Goal: Find specific page/section: Find specific page/section

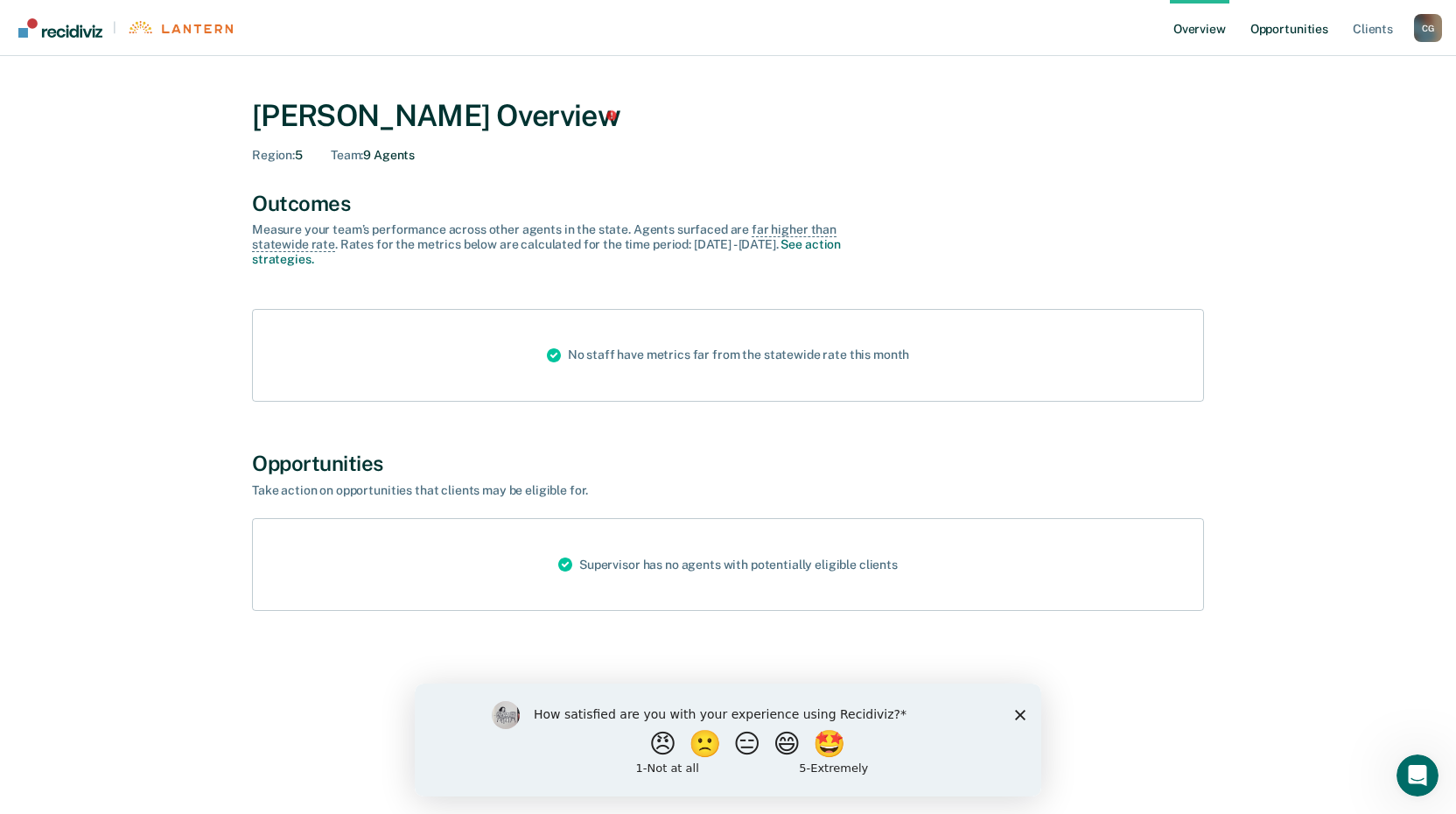
click at [1280, 24] on link "Opportunities" at bounding box center [1289, 28] width 85 height 56
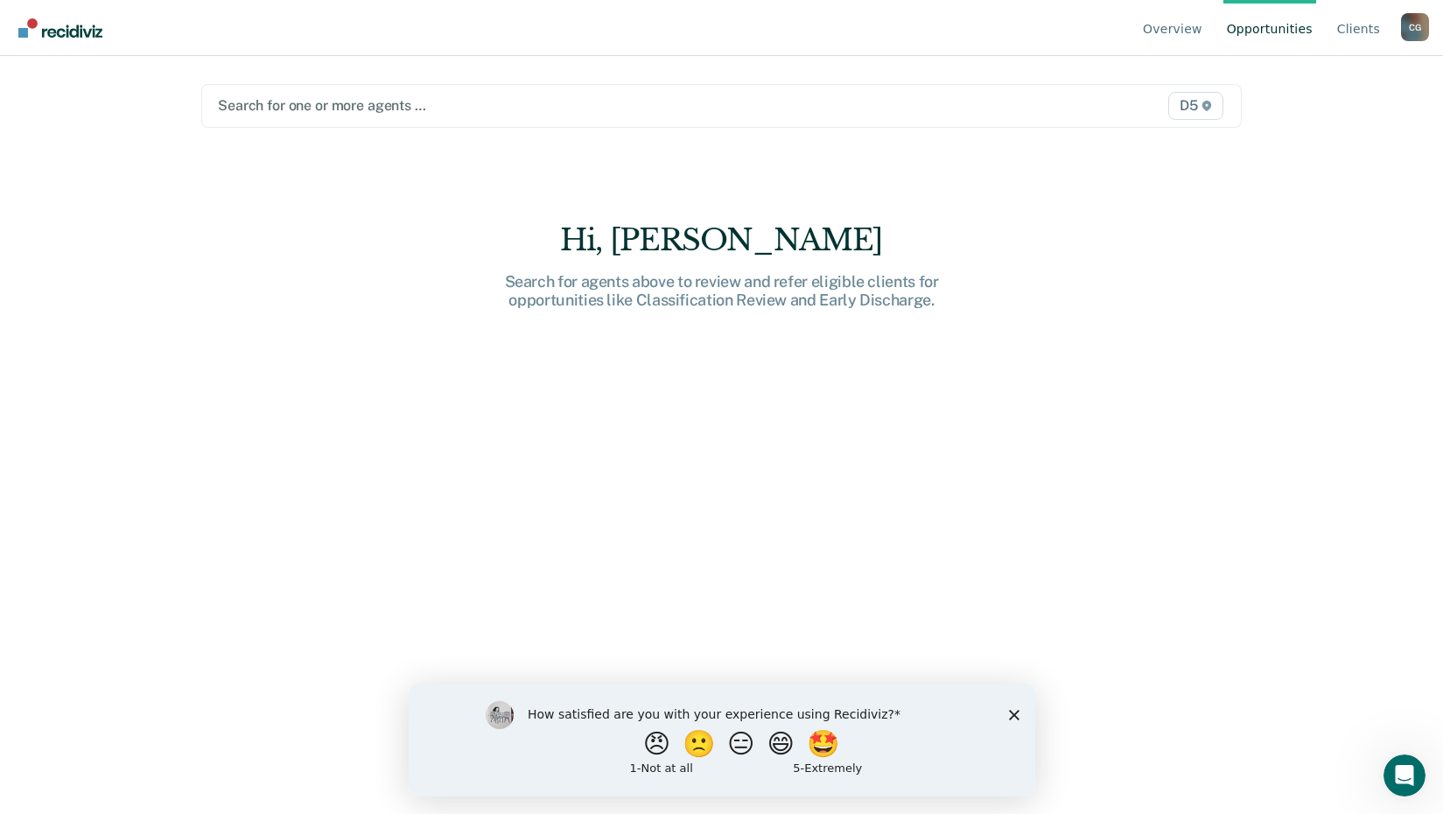
click at [382, 105] on div at bounding box center [569, 105] width 703 height 20
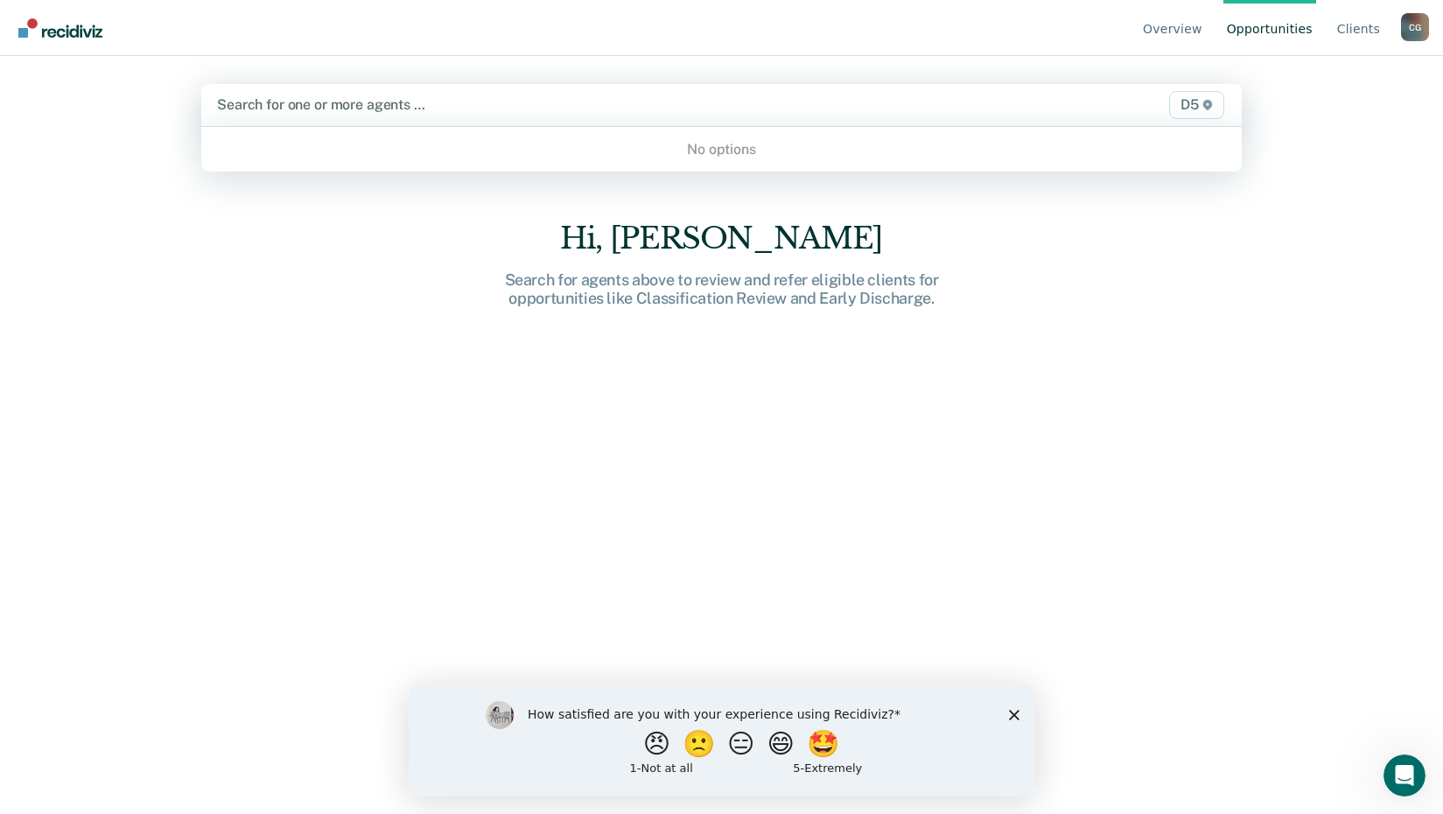
click at [416, 101] on div at bounding box center [569, 104] width 705 height 20
click at [285, 109] on div at bounding box center [569, 104] width 705 height 20
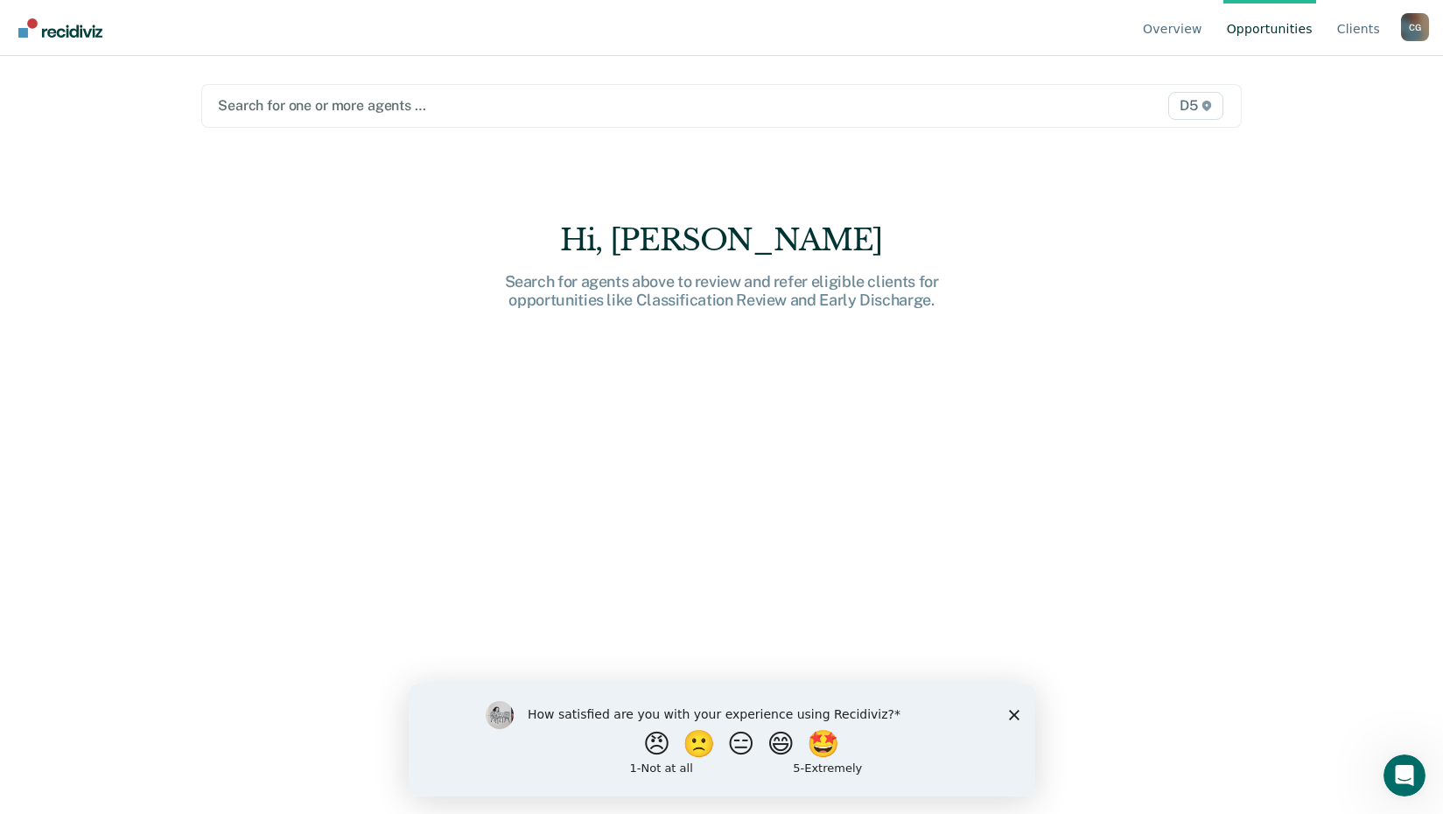
click at [1033, 256] on div "Hi, [PERSON_NAME] Search for agents above to review and refer eligible clients …" at bounding box center [721, 531] width 1040 height 618
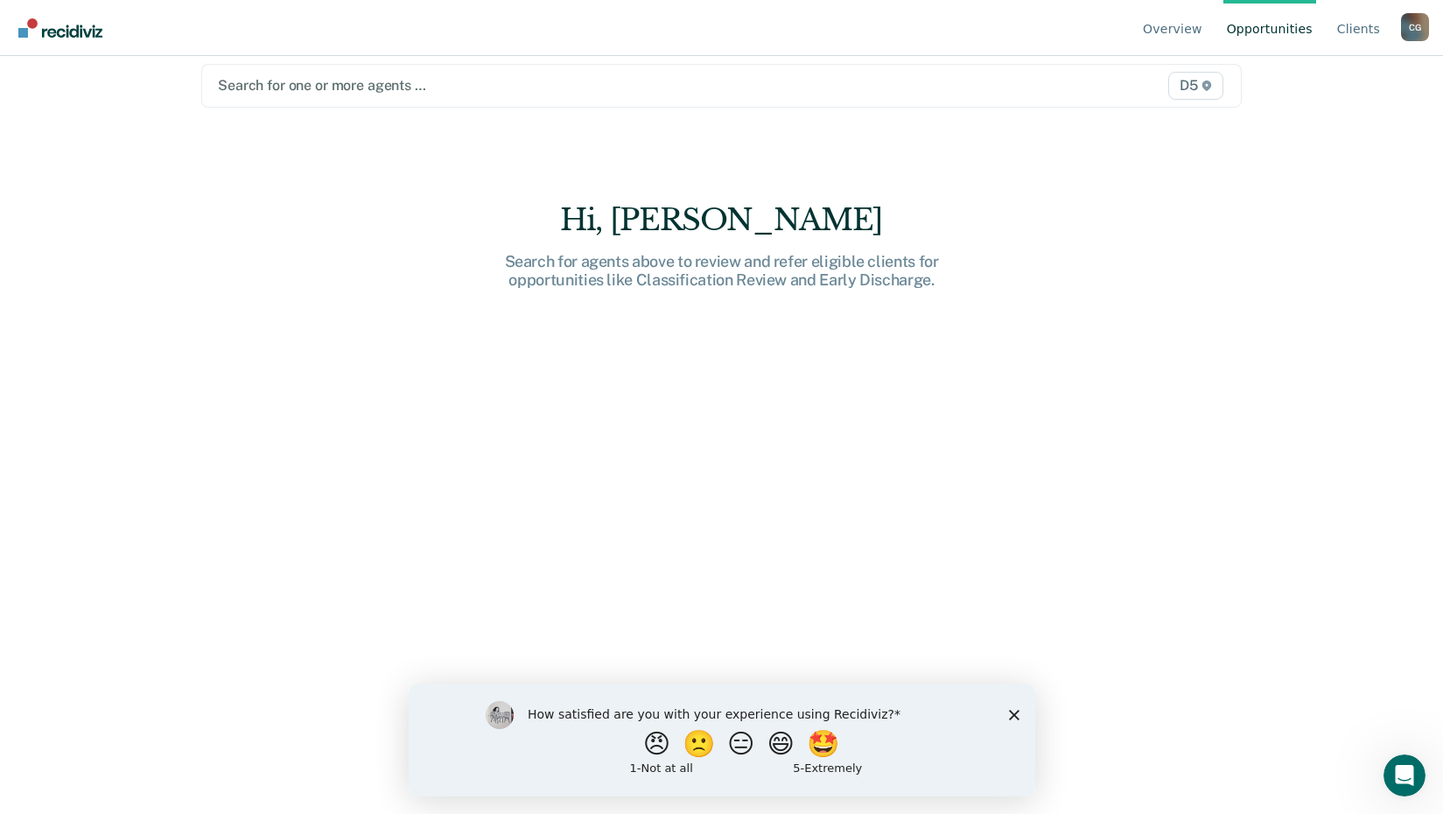
scroll to position [26, 0]
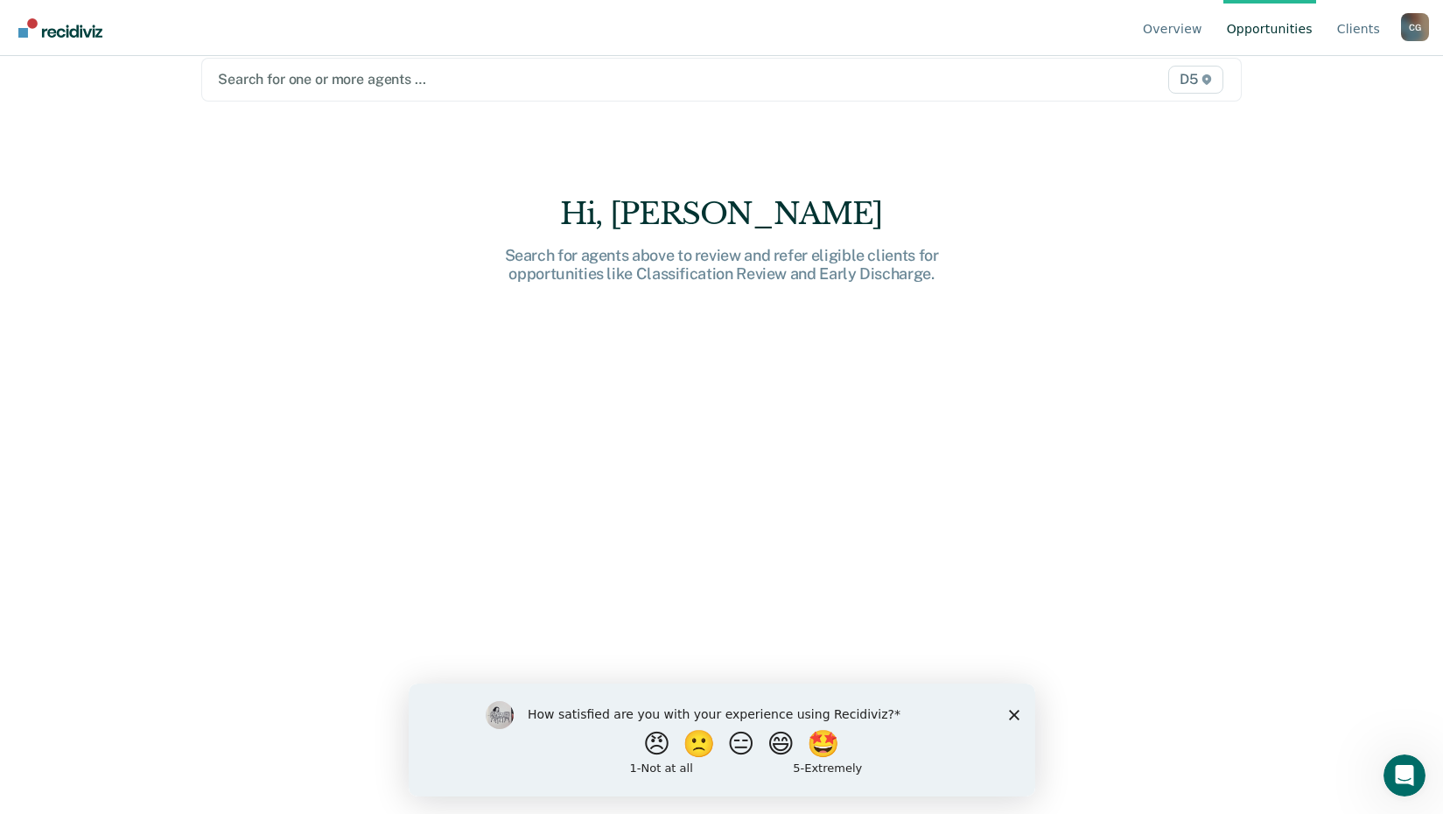
click at [381, 71] on div at bounding box center [569, 79] width 703 height 20
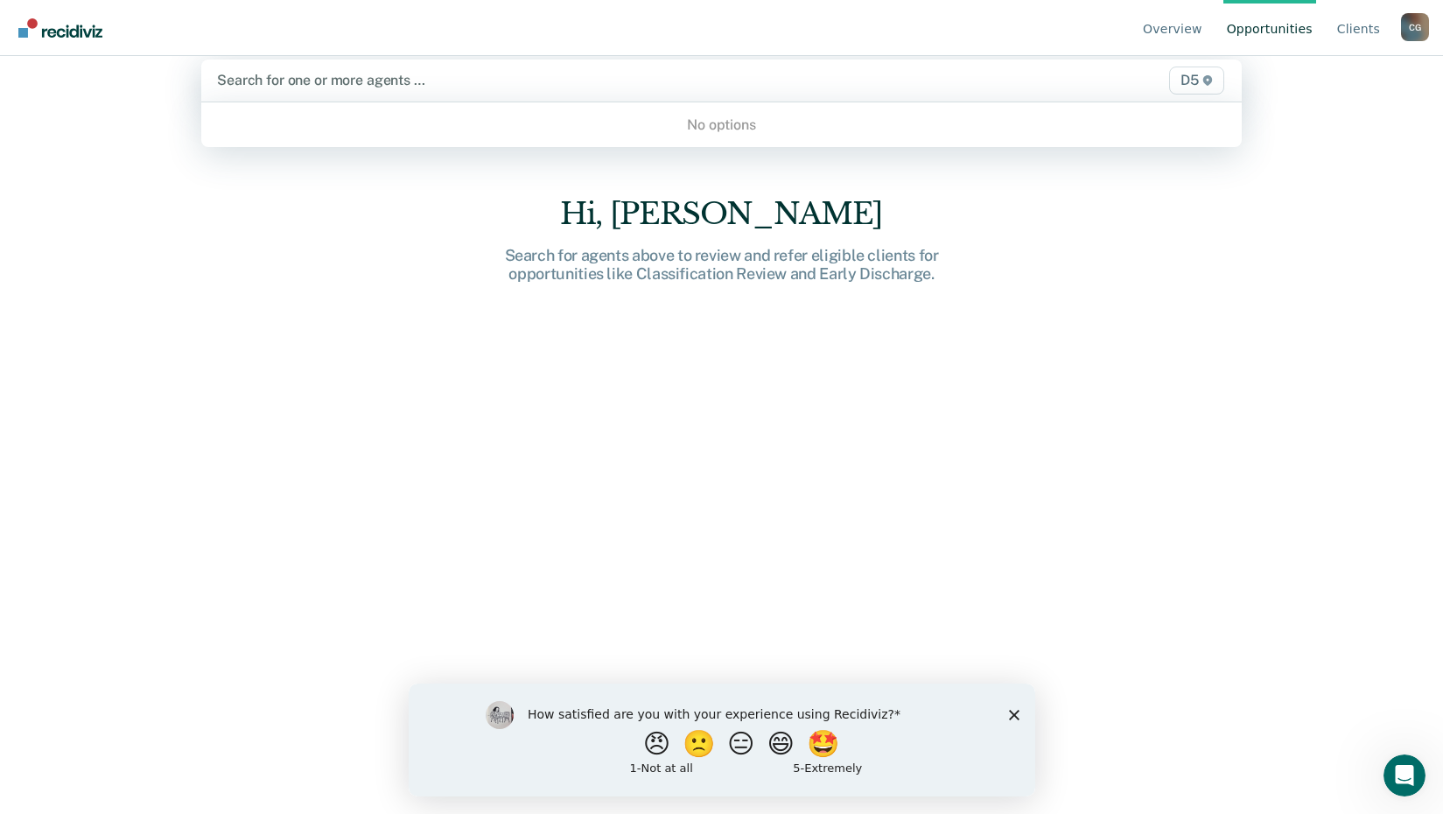
scroll to position [24, 0]
type input "[PERSON_NAME]"
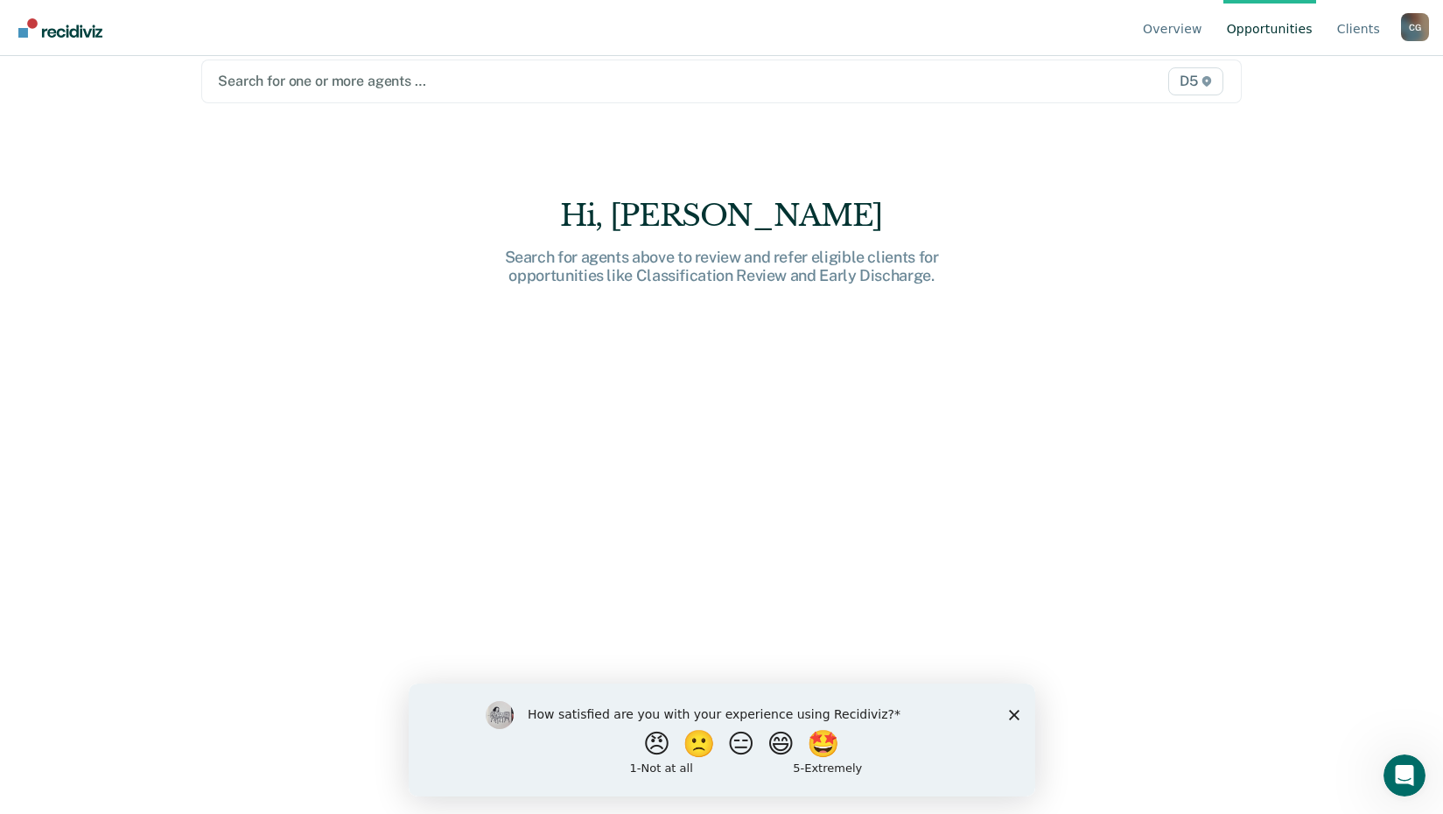
scroll to position [26, 0]
click at [321, 87] on div at bounding box center [569, 79] width 703 height 20
click at [304, 93] on div "Search for one or more agents … D5" at bounding box center [721, 80] width 1040 height 44
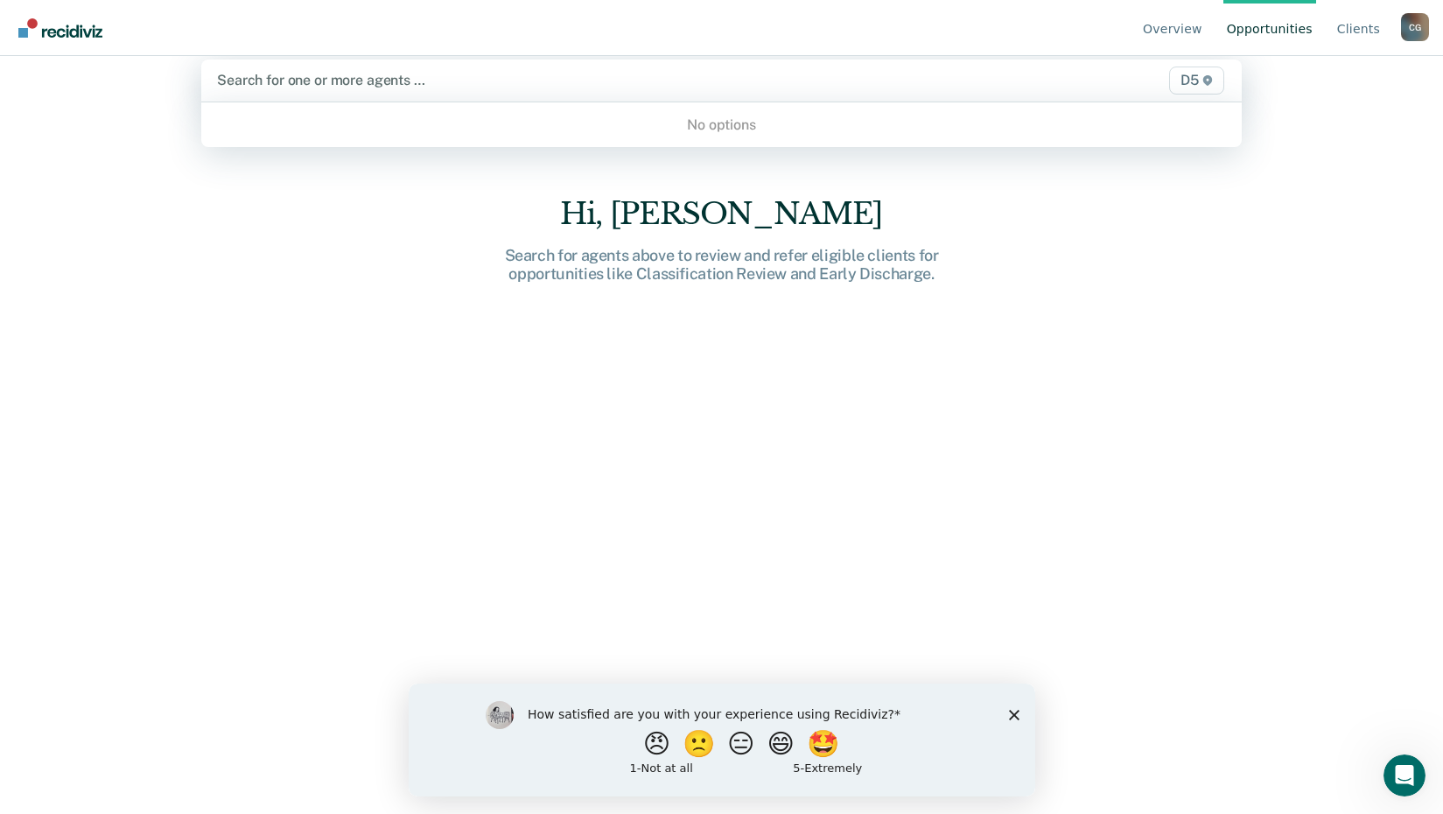
scroll to position [24, 0]
type input "[PERSON_NAME]"
click at [784, 227] on div "Hi, [PERSON_NAME]" at bounding box center [722, 214] width 560 height 36
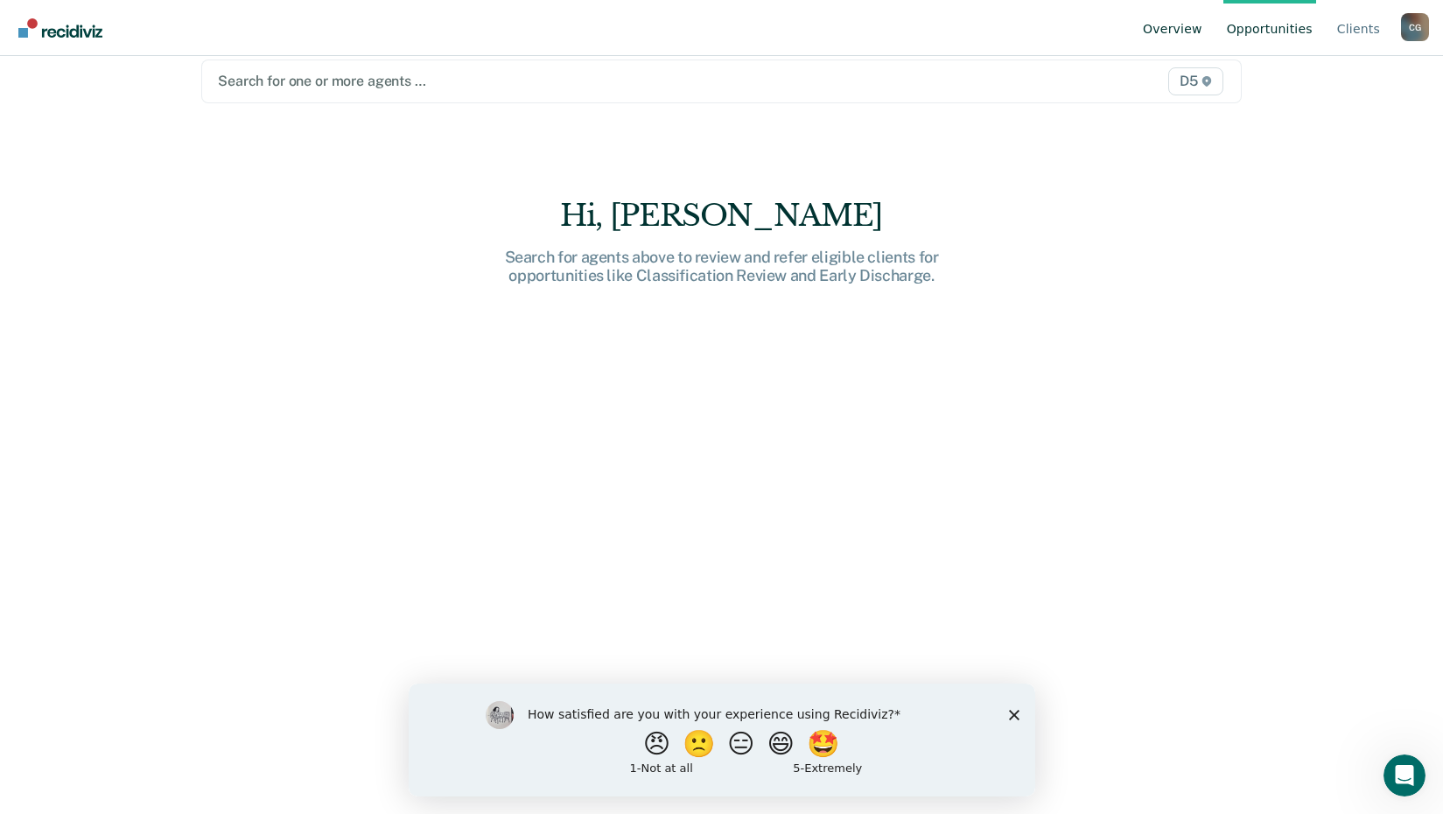
click at [1196, 31] on link "Overview" at bounding box center [1172, 28] width 66 height 56
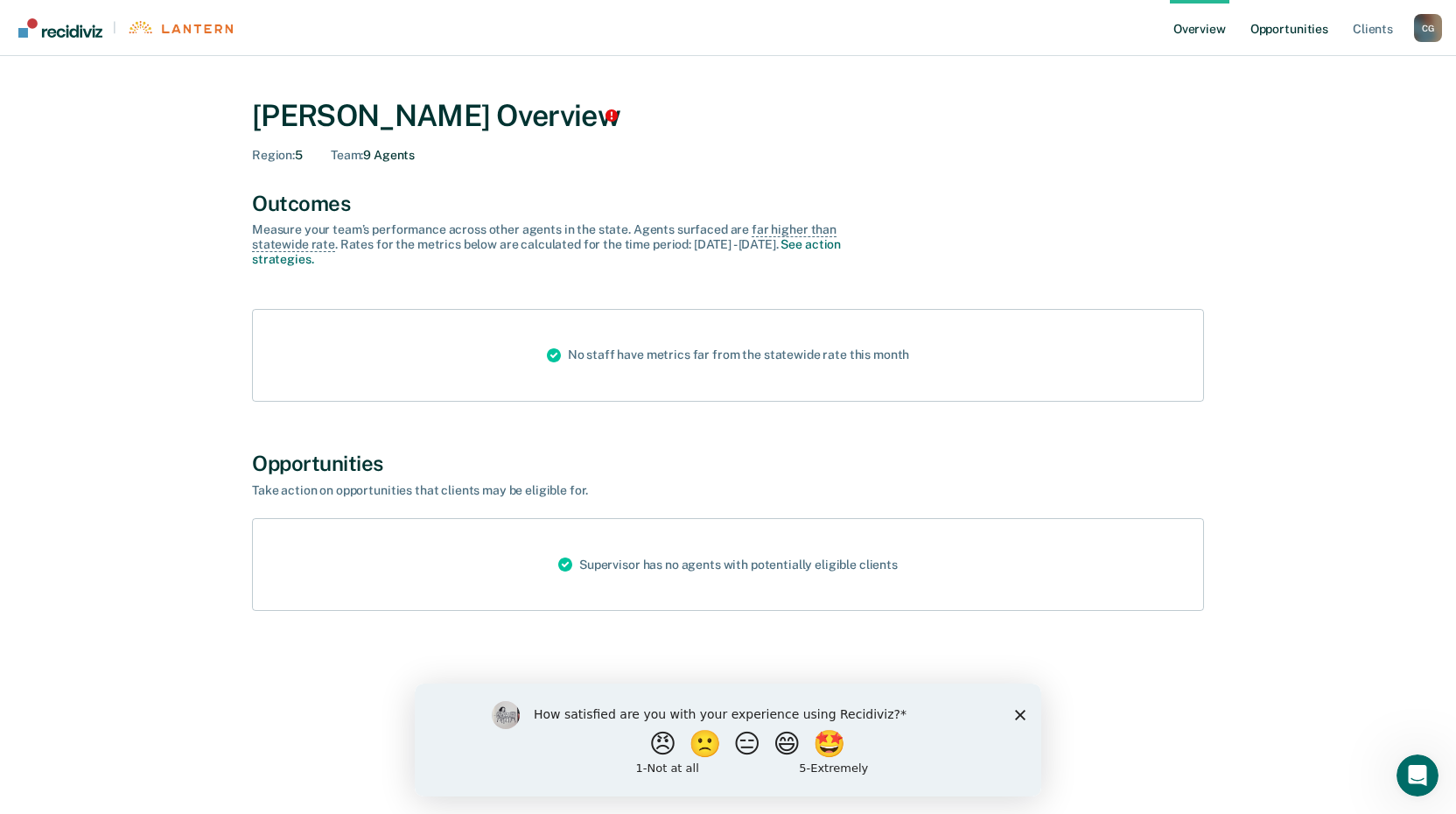
click at [1293, 30] on link "Opportunities" at bounding box center [1289, 28] width 85 height 56
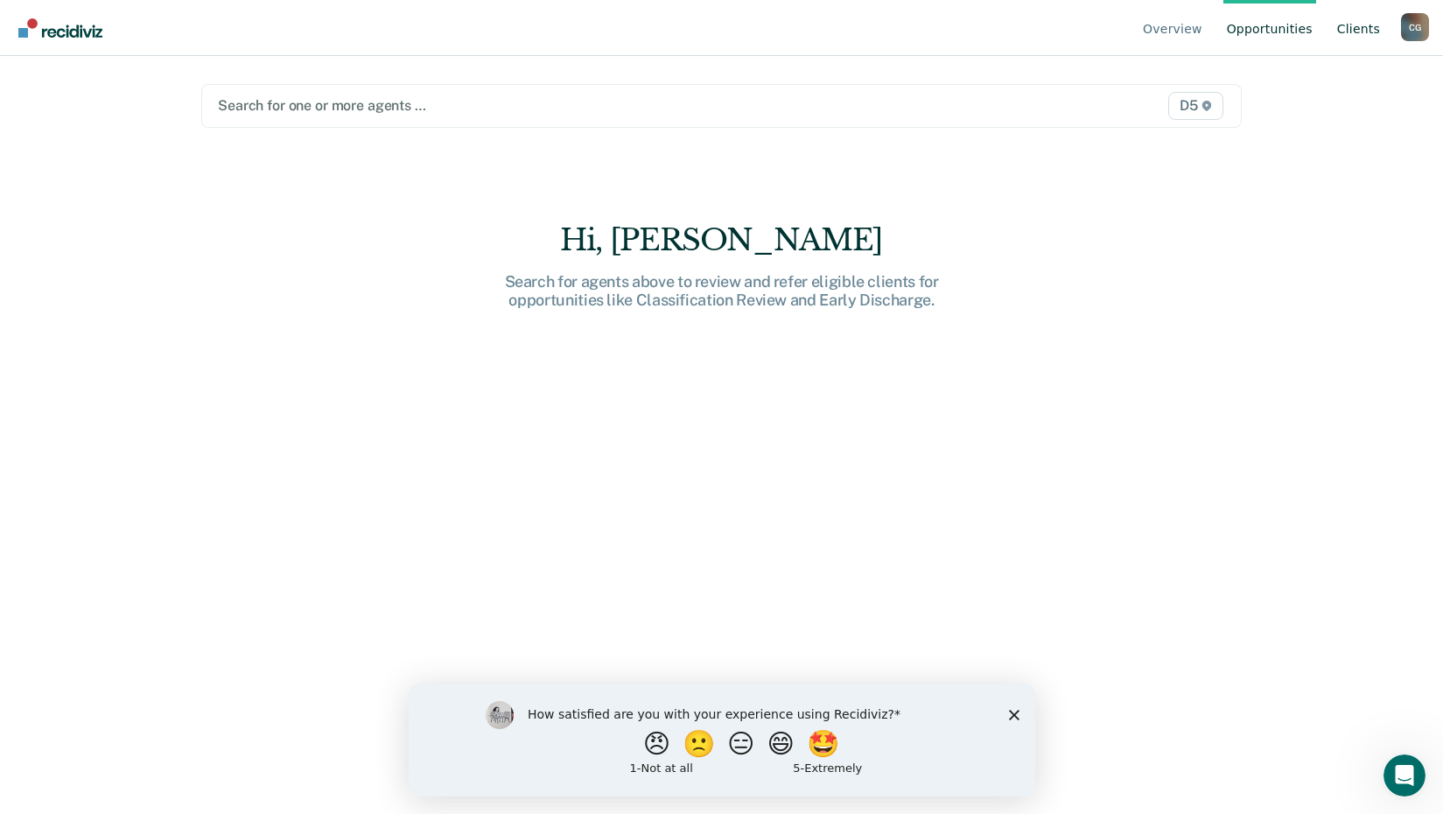
click at [1365, 31] on link "Client s" at bounding box center [1358, 28] width 50 height 56
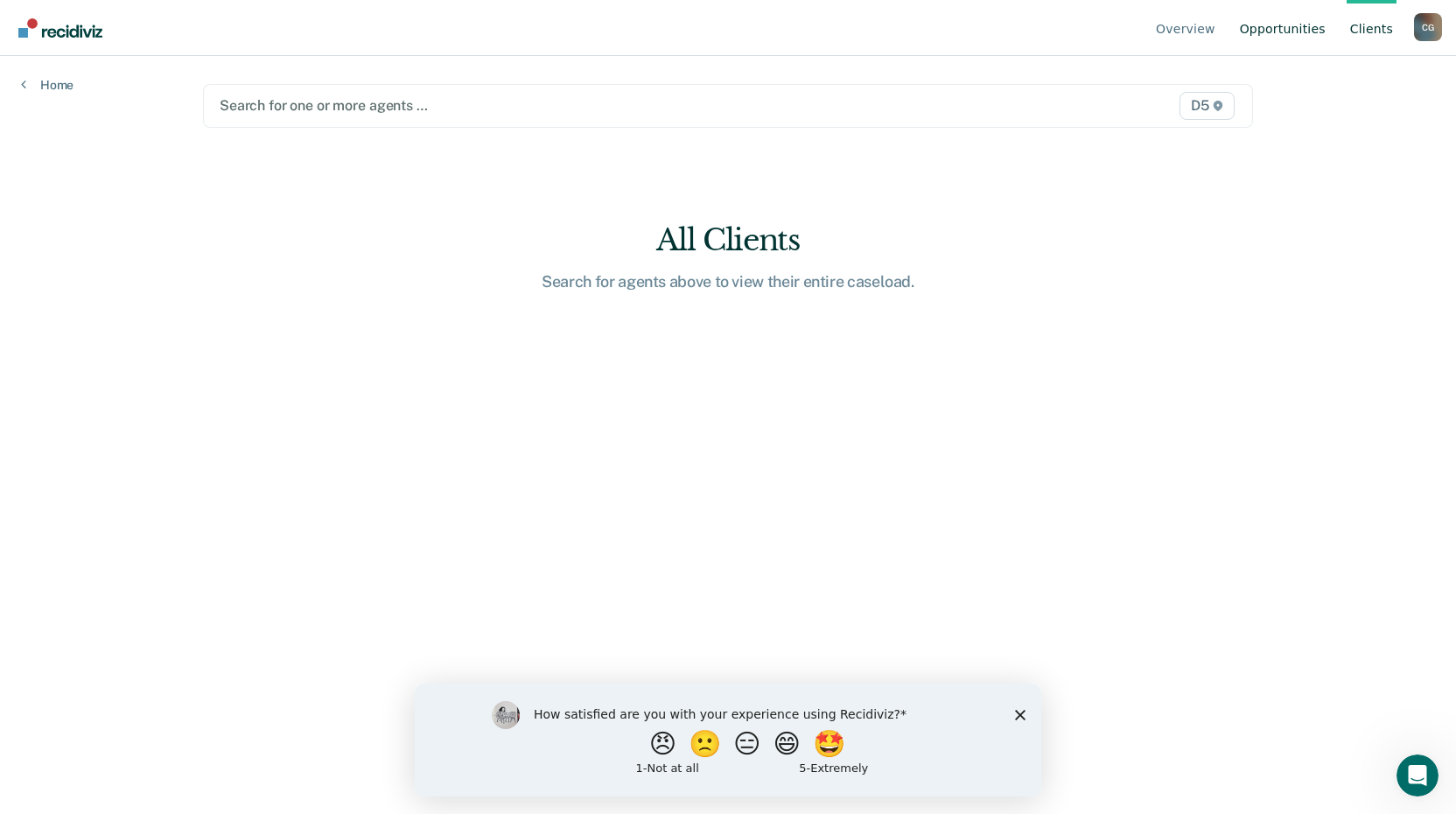
click at [1288, 27] on link "Opportunities" at bounding box center [1282, 28] width 93 height 56
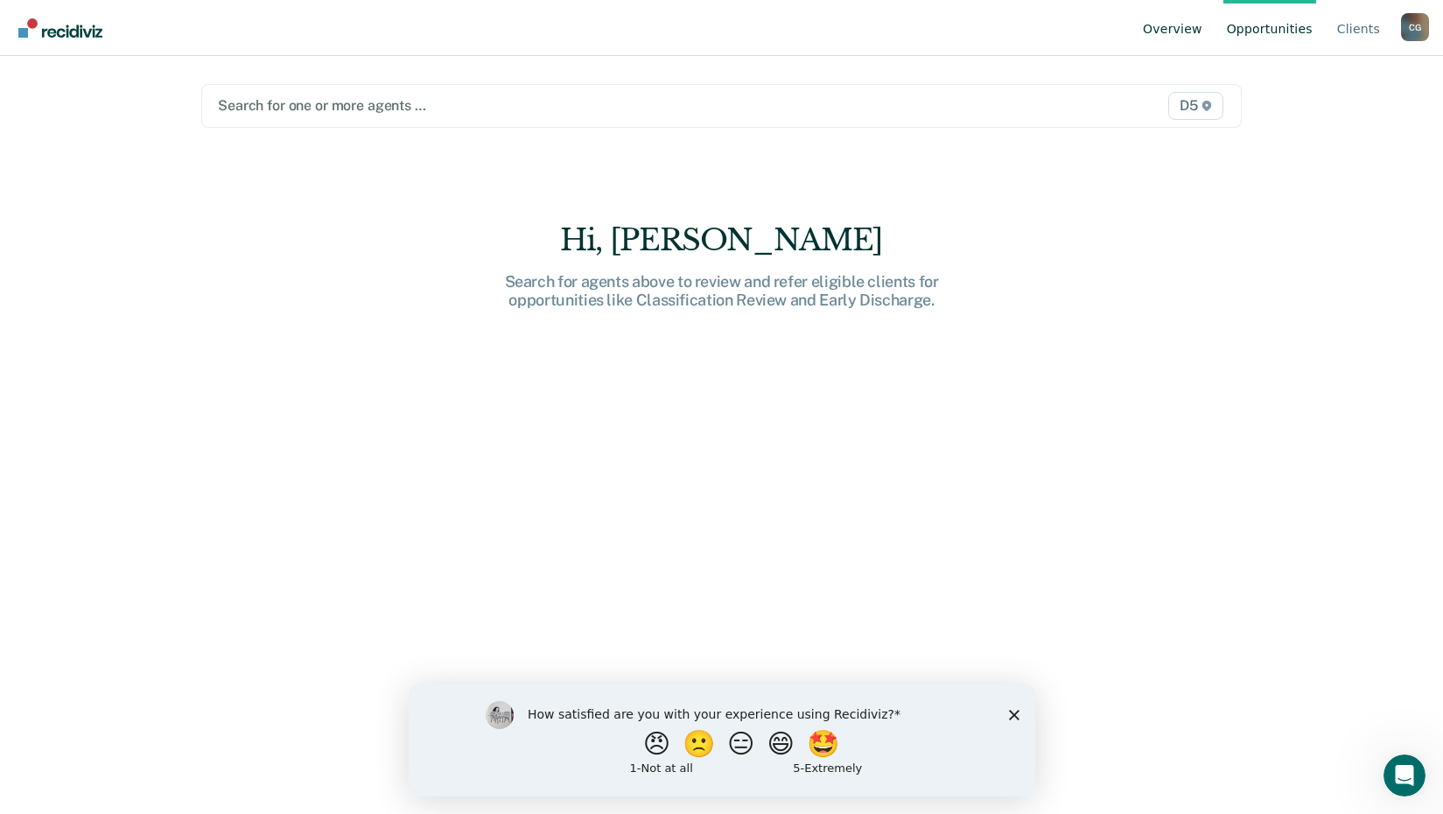
click at [1189, 31] on link "Overview" at bounding box center [1172, 28] width 66 height 56
